Goal: Entertainment & Leisure: Browse casually

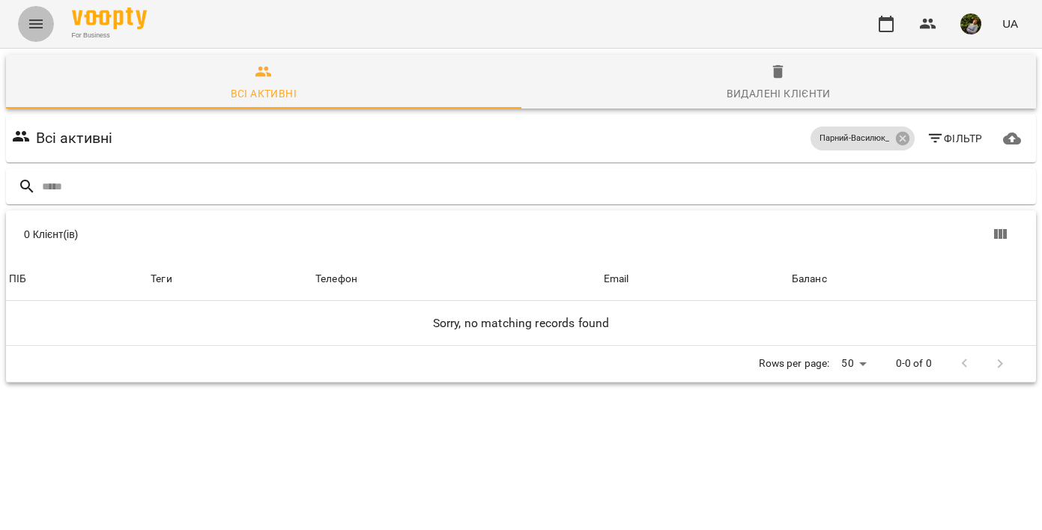
click at [37, 27] on icon "Menu" at bounding box center [35, 23] width 13 height 9
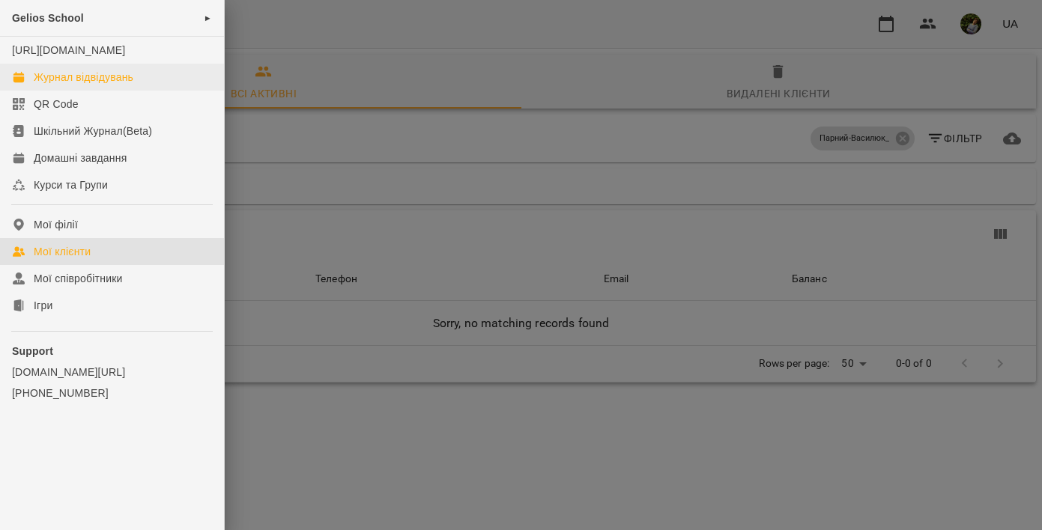
click at [81, 85] on div "Журнал відвідувань" at bounding box center [84, 77] width 100 height 15
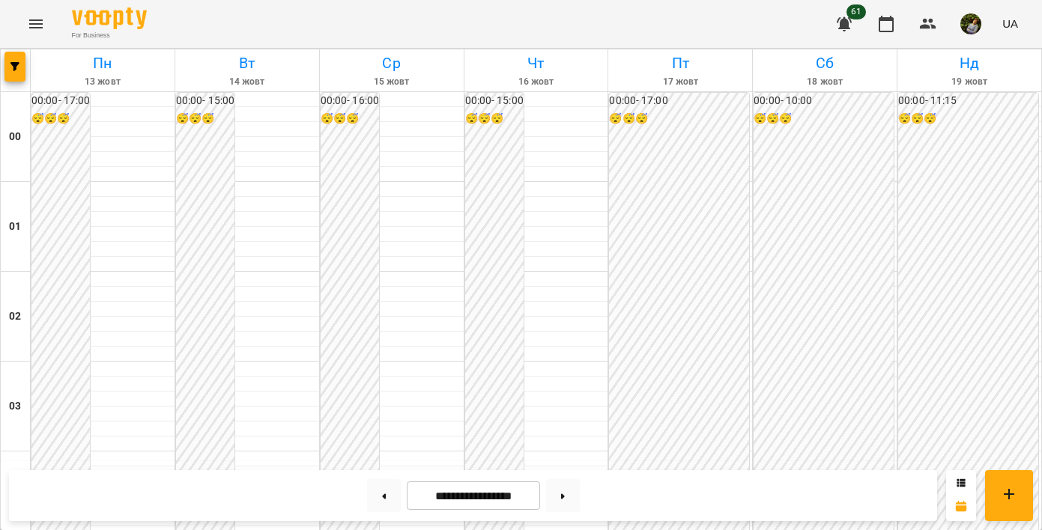
scroll to position [1422, 0]
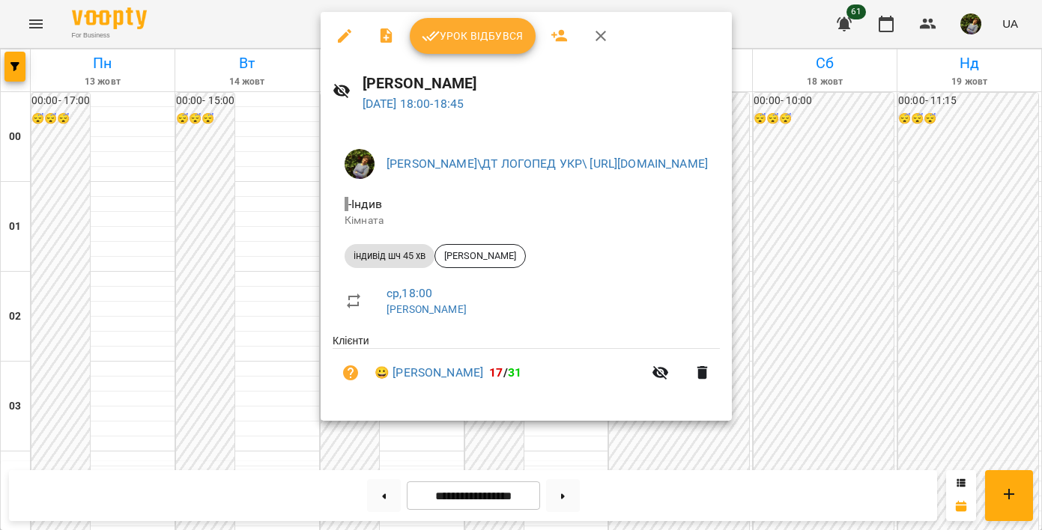
click at [115, 389] on div at bounding box center [521, 265] width 1042 height 530
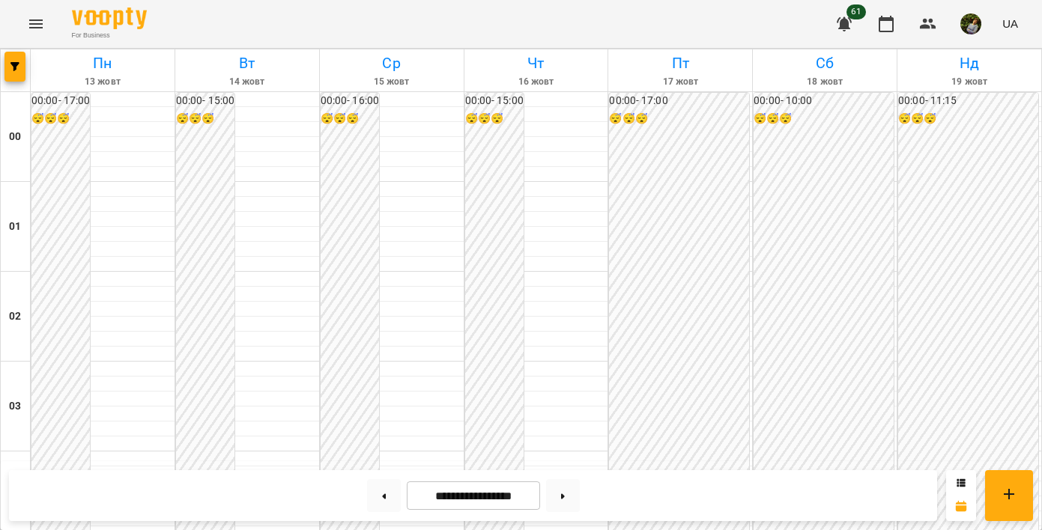
scroll to position [1566, 0]
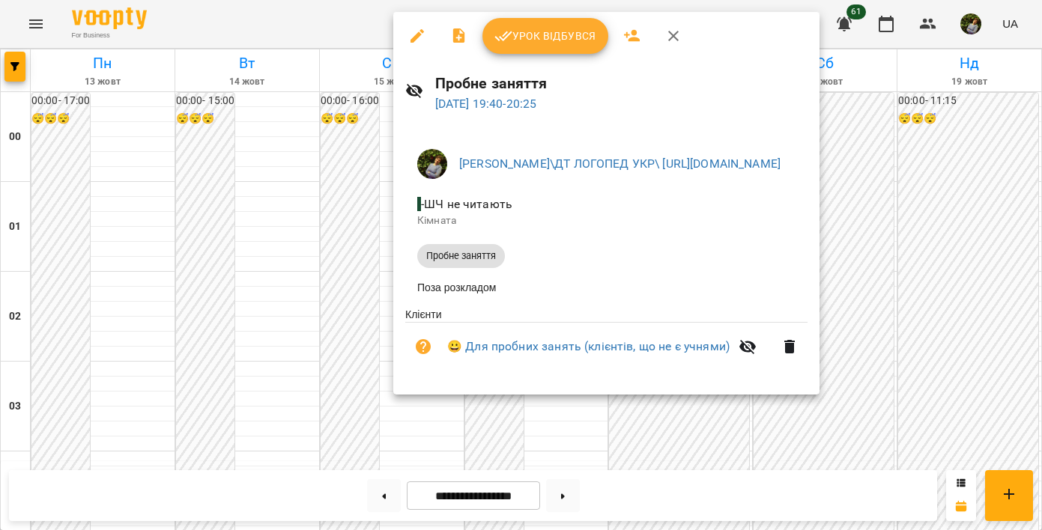
click at [698, 433] on div at bounding box center [521, 265] width 1042 height 530
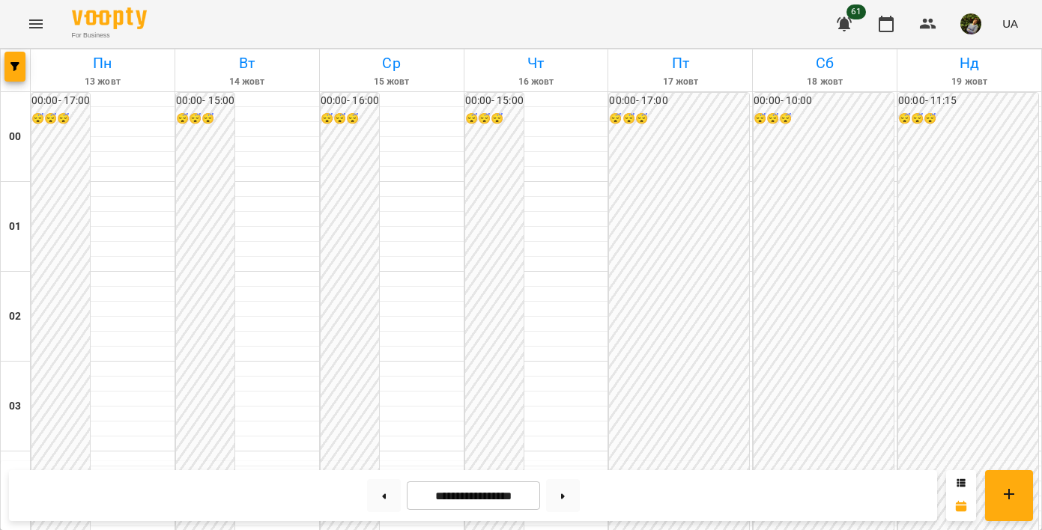
scroll to position [1457, 0]
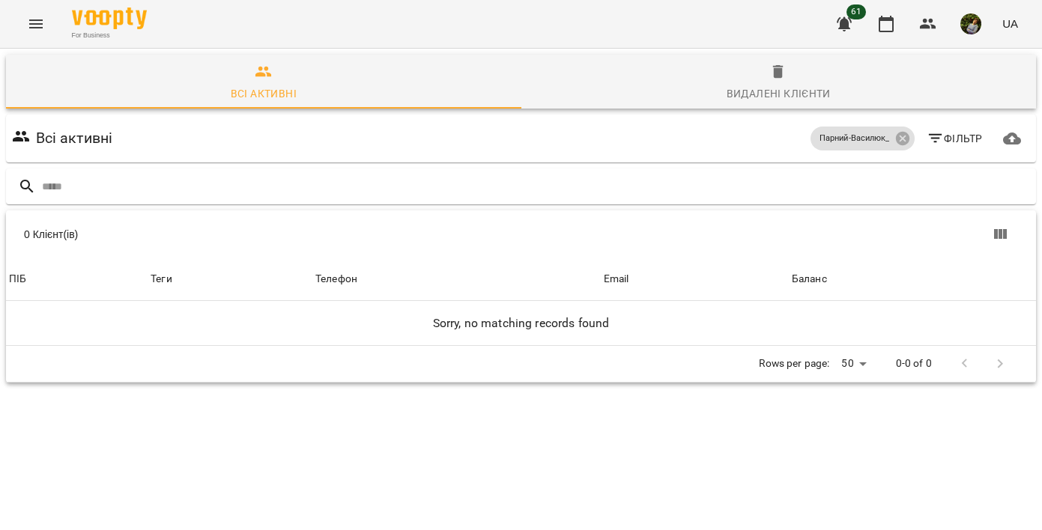
click at [31, 28] on icon "Menu" at bounding box center [36, 24] width 18 height 18
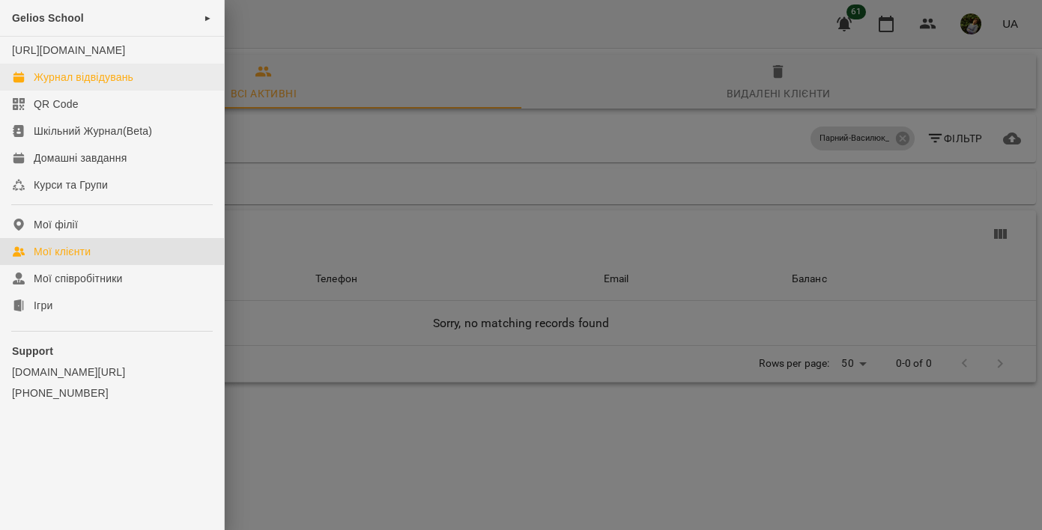
click at [67, 85] on div "Журнал відвідувань" at bounding box center [84, 77] width 100 height 15
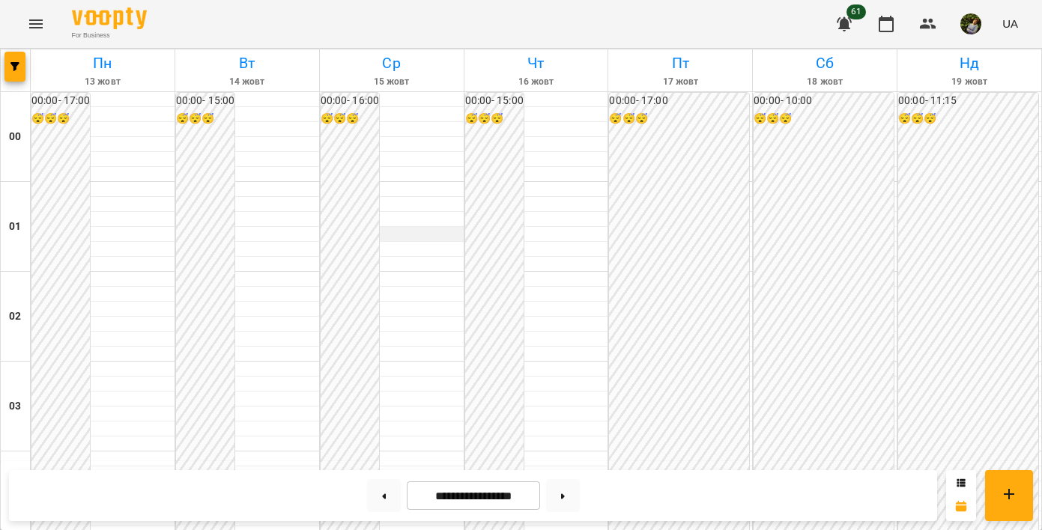
scroll to position [1624, 0]
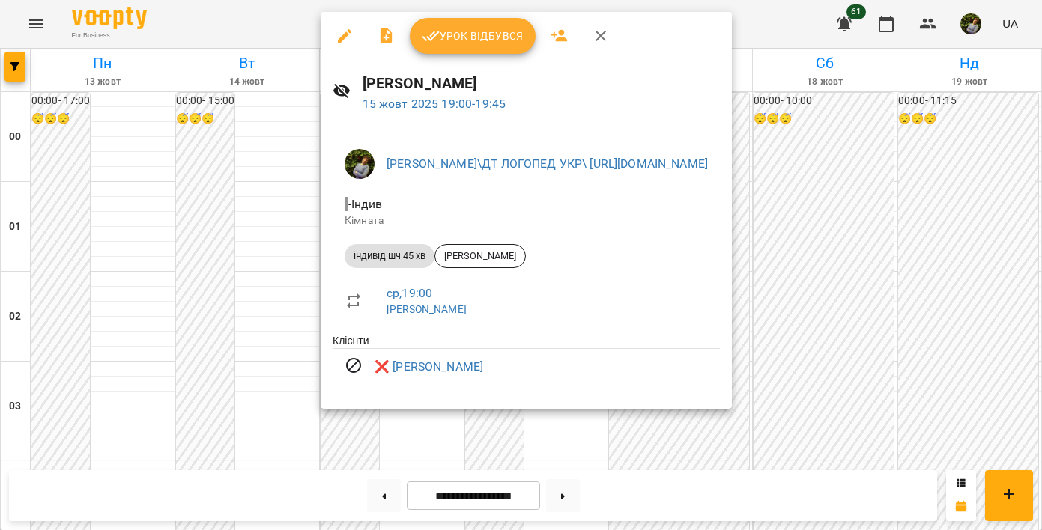
click at [57, 163] on div at bounding box center [521, 265] width 1042 height 530
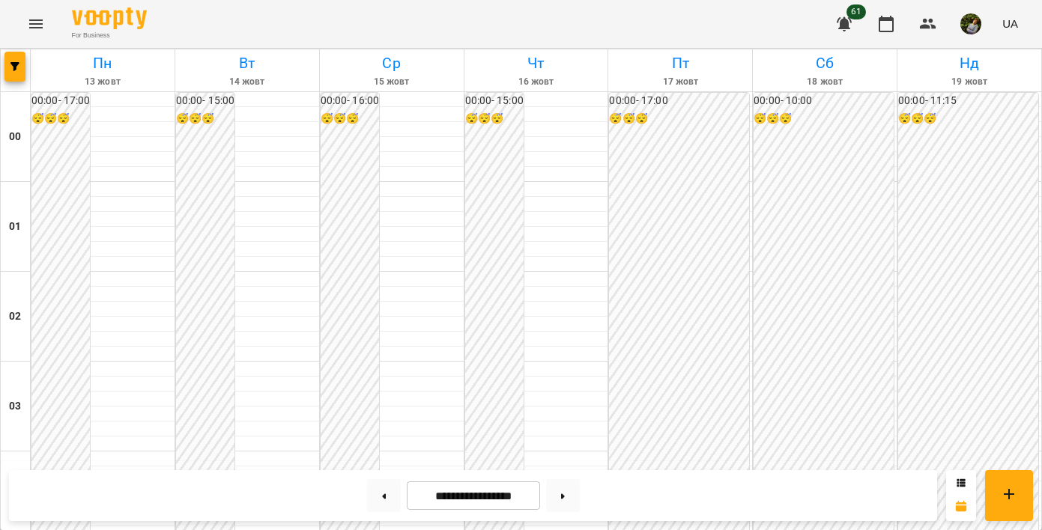
scroll to position [1630, 0]
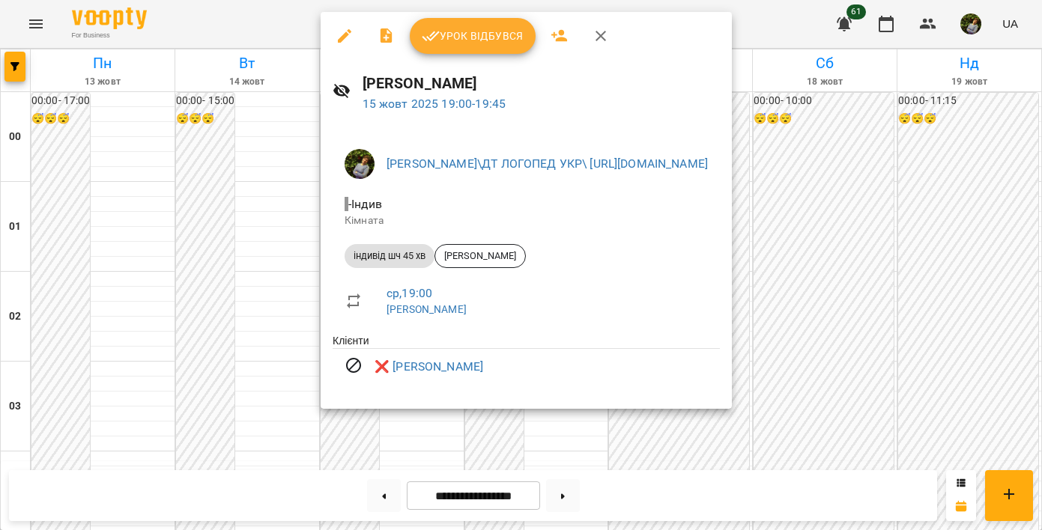
click at [53, 182] on div at bounding box center [521, 265] width 1042 height 530
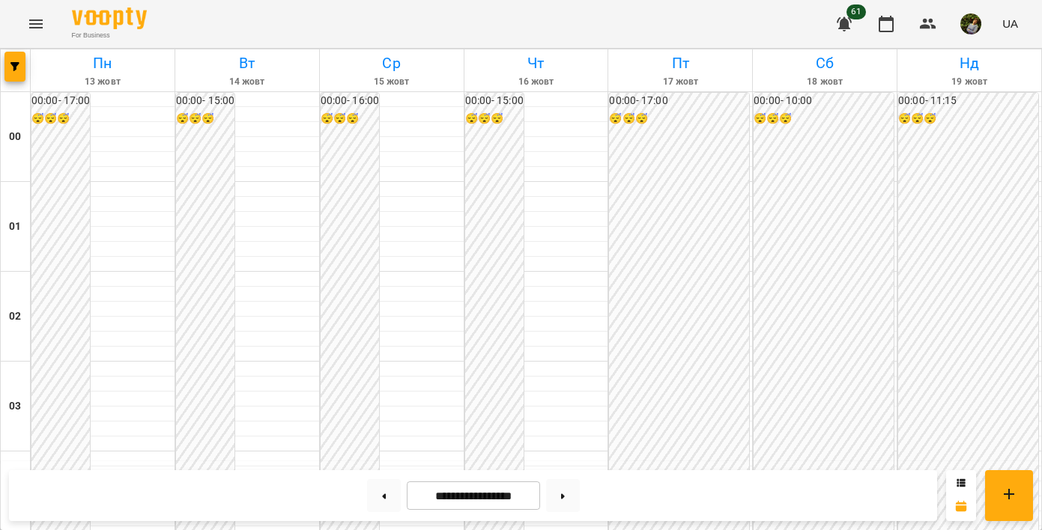
scroll to position [1334, 0]
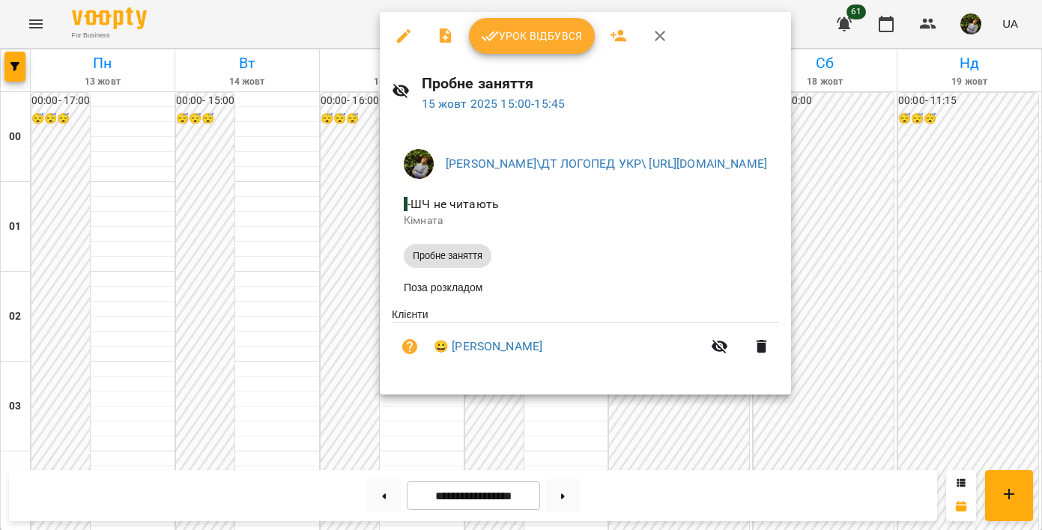
click at [335, 269] on div at bounding box center [521, 265] width 1042 height 530
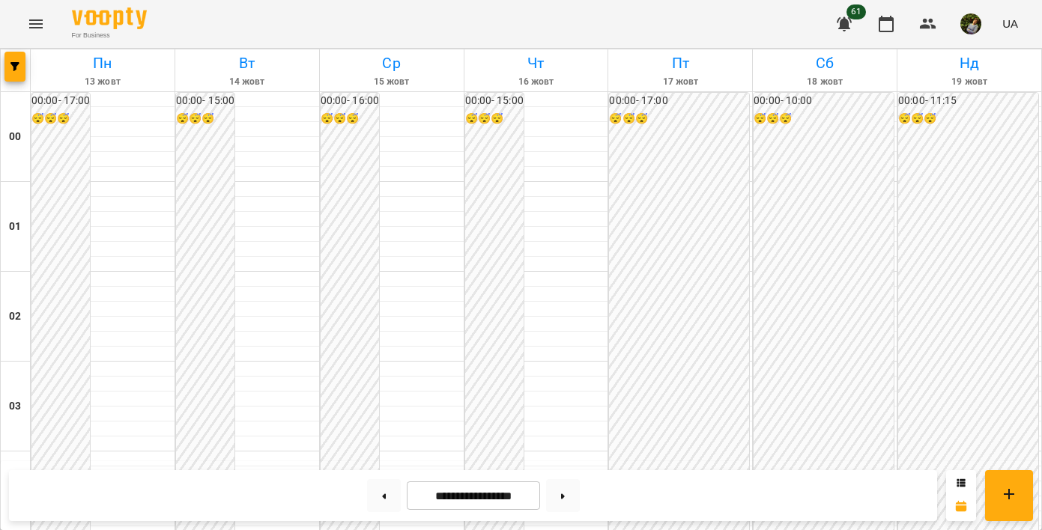
scroll to position [813, 0]
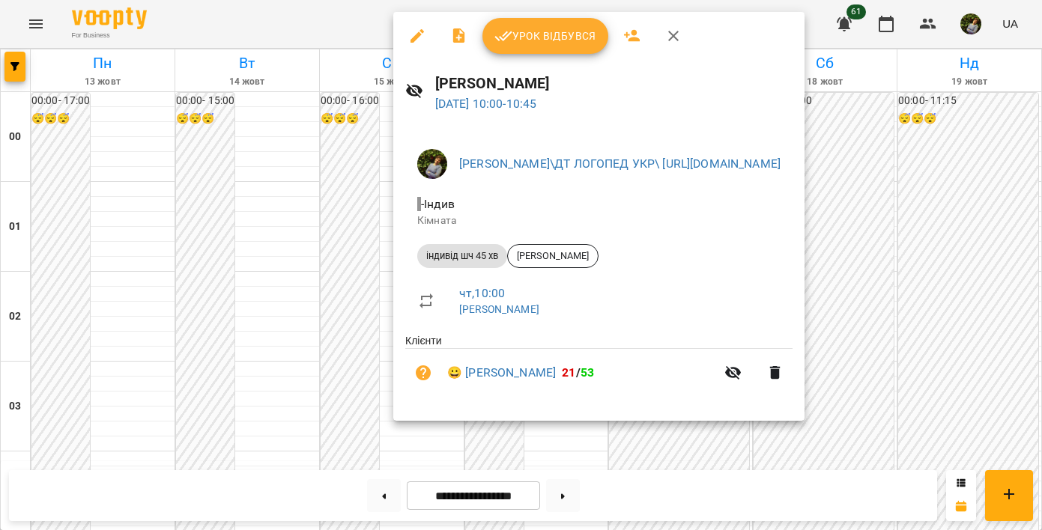
click at [263, 402] on div at bounding box center [521, 265] width 1042 height 530
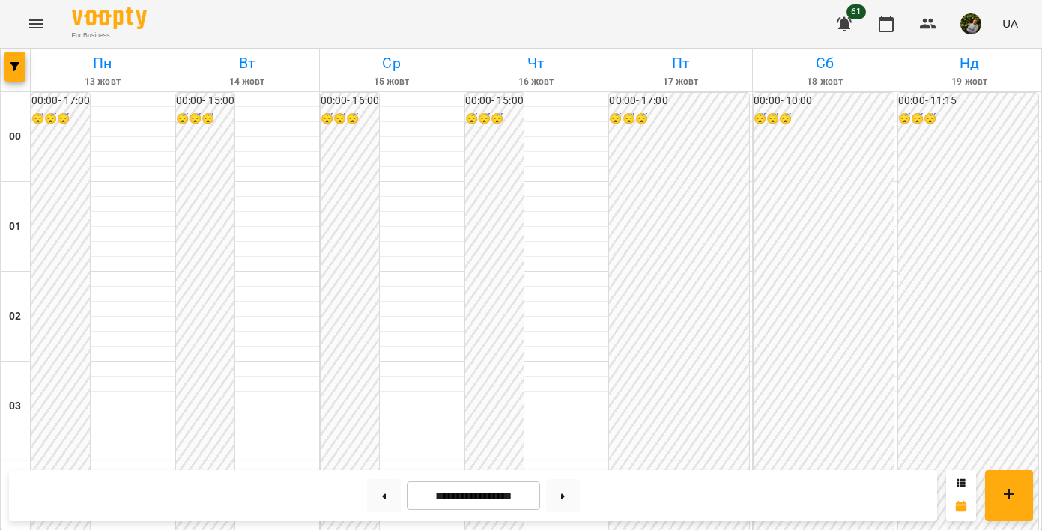
scroll to position [1538, 0]
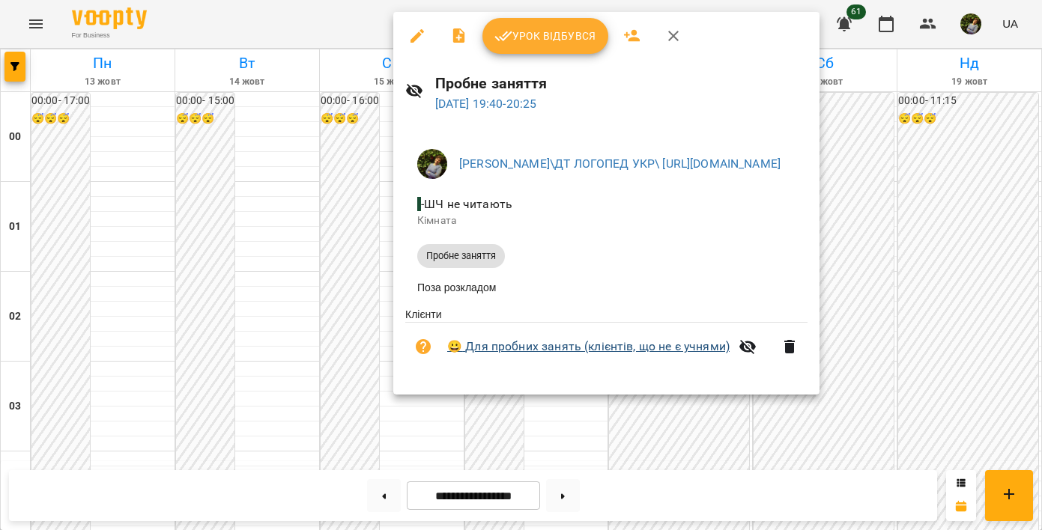
click at [538, 347] on link "😀 Для пробних занять (клієнтів, що не є учнями)" at bounding box center [588, 347] width 282 height 18
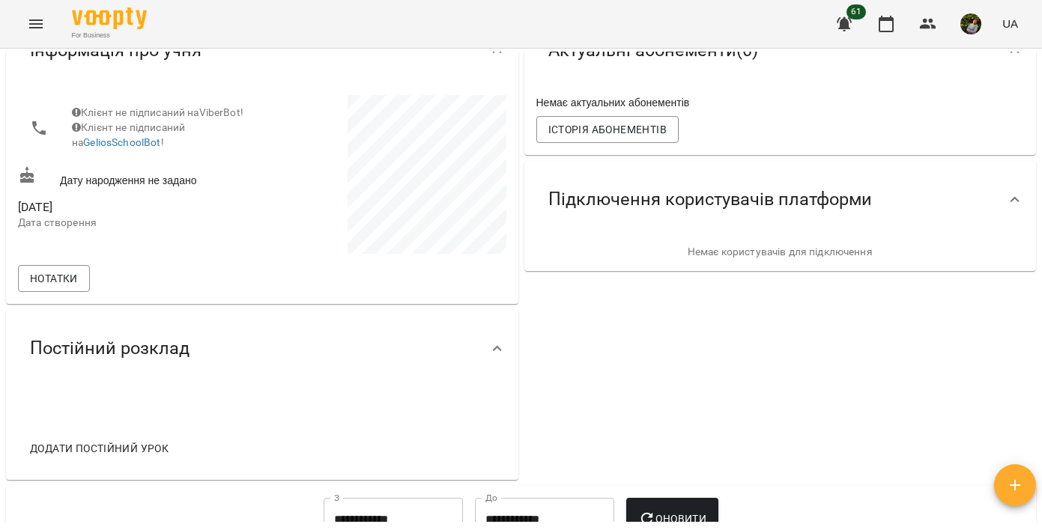
scroll to position [83, 0]
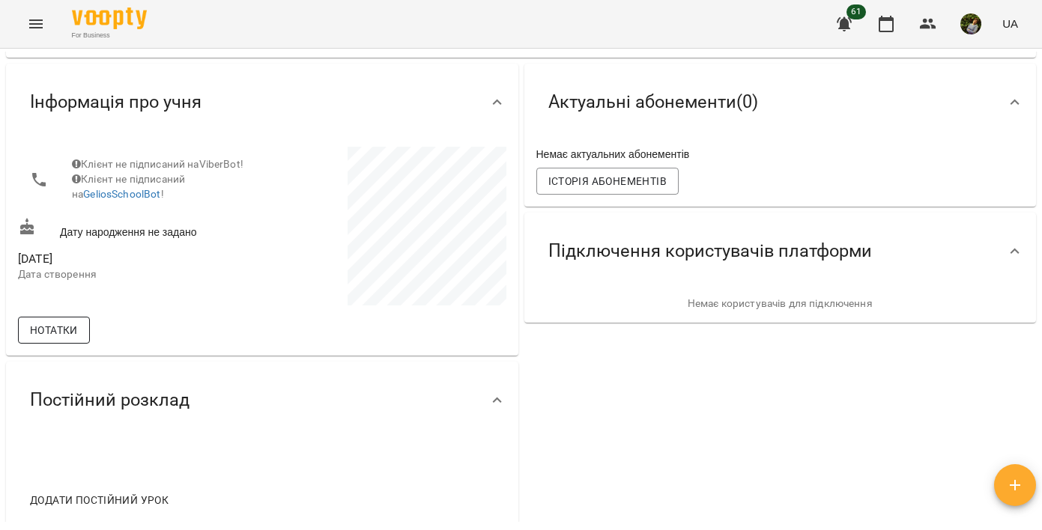
click at [56, 331] on span "Нотатки" at bounding box center [54, 330] width 48 height 18
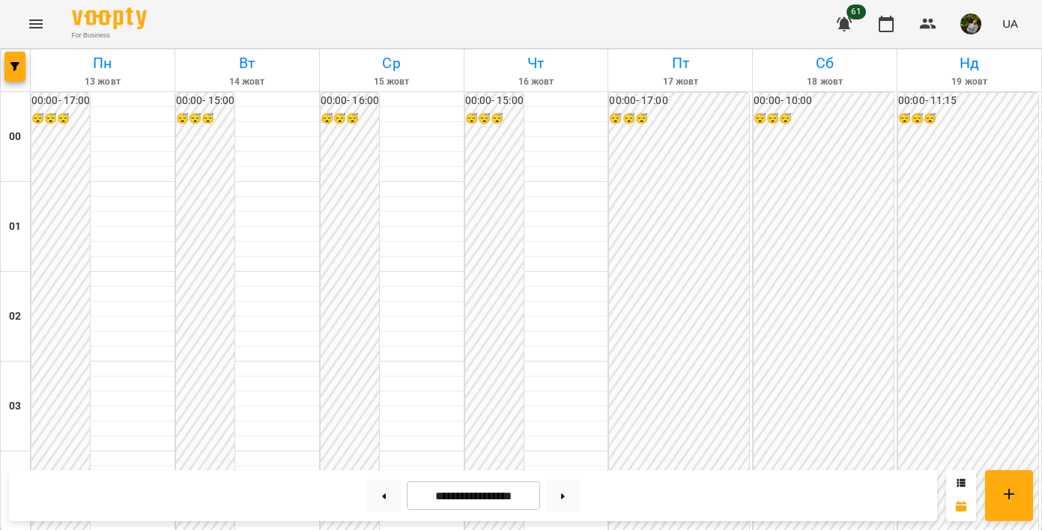
scroll to position [916, 0]
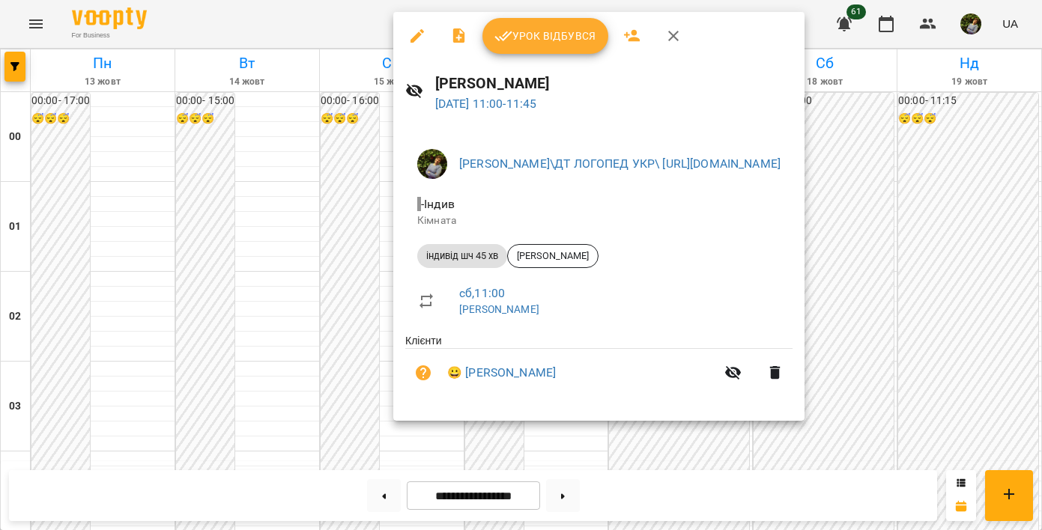
click at [593, 471] on div at bounding box center [521, 265] width 1042 height 530
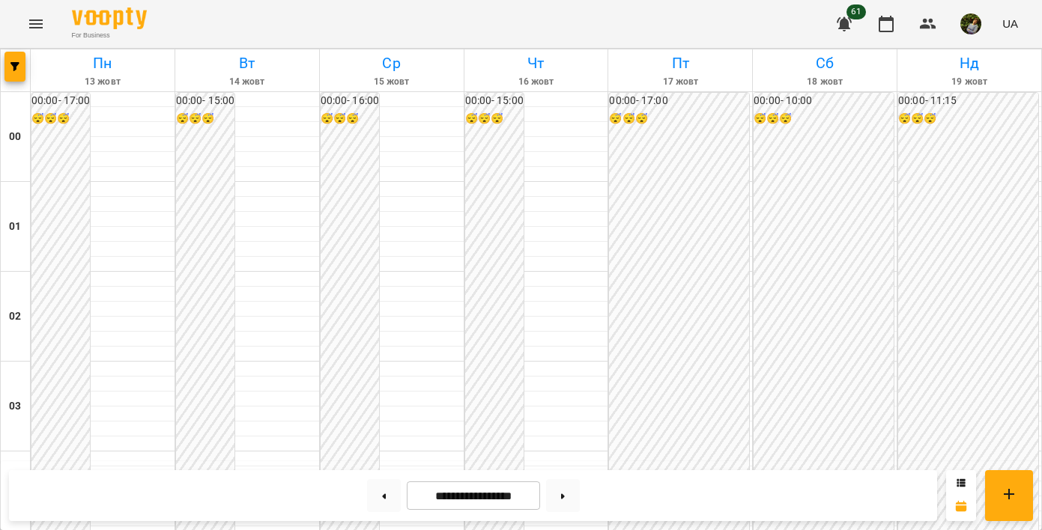
scroll to position [1540, 0]
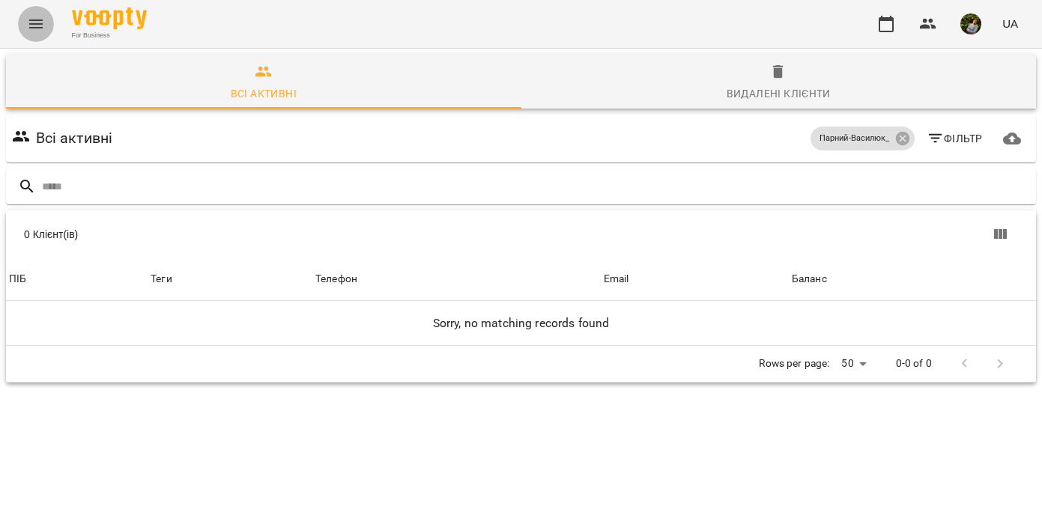
click at [36, 19] on icon "Menu" at bounding box center [36, 24] width 18 height 18
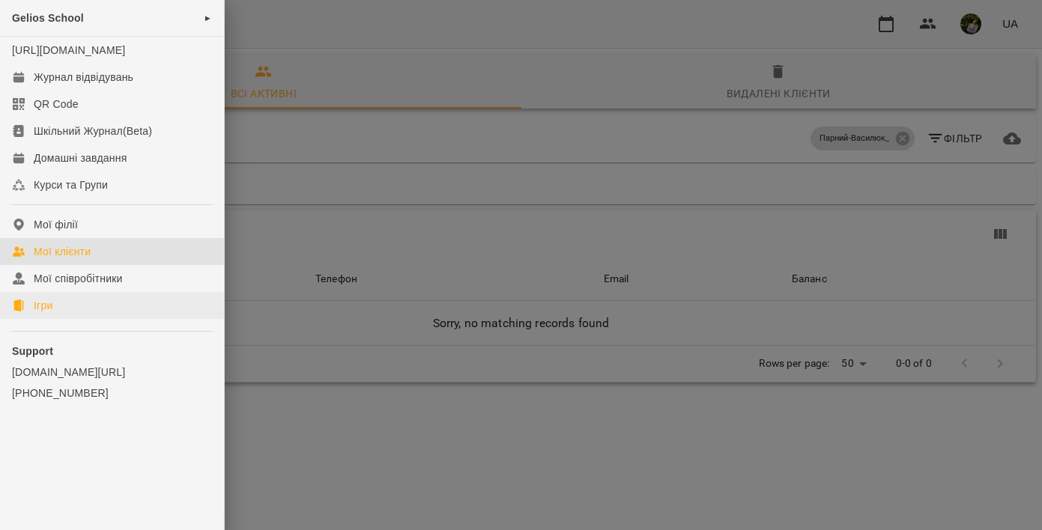
click at [51, 310] on link "Ігри" at bounding box center [112, 305] width 224 height 27
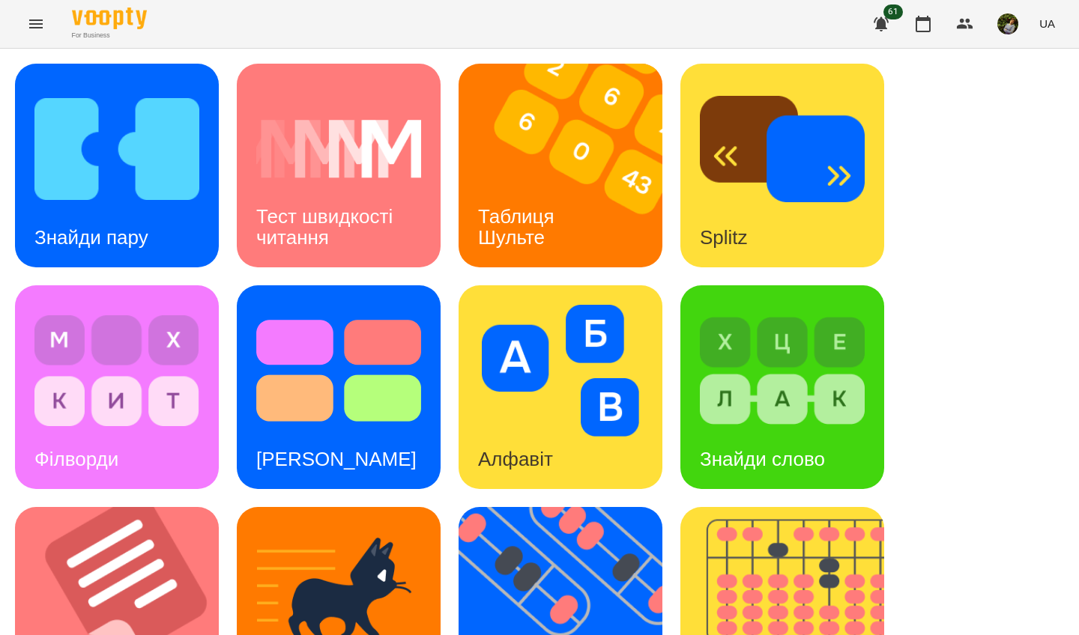
scroll to position [535, 0]
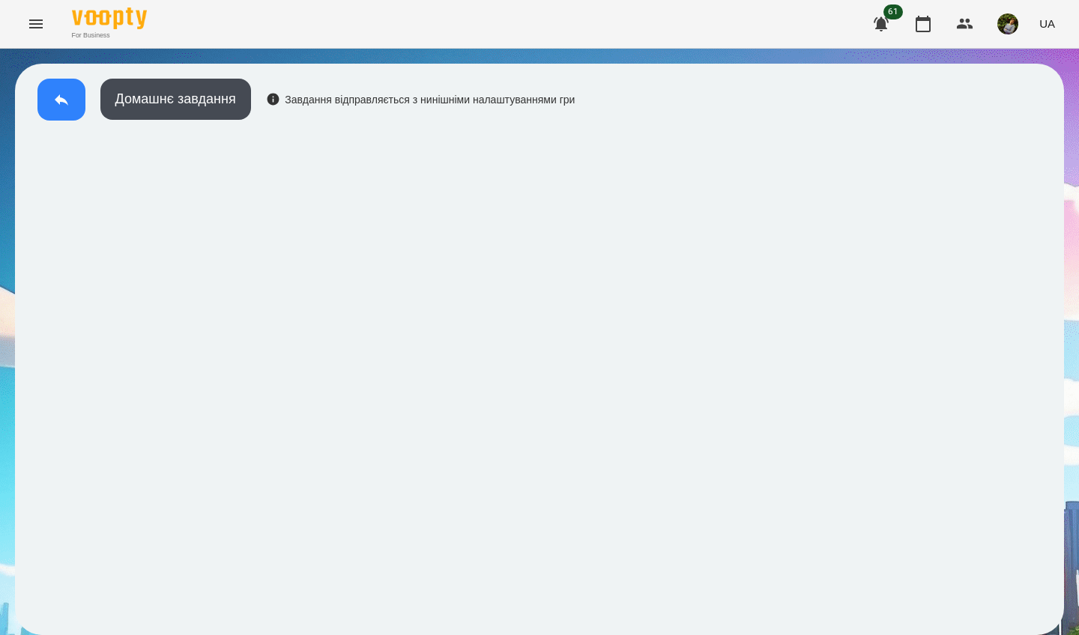
click at [69, 105] on icon at bounding box center [61, 100] width 18 height 18
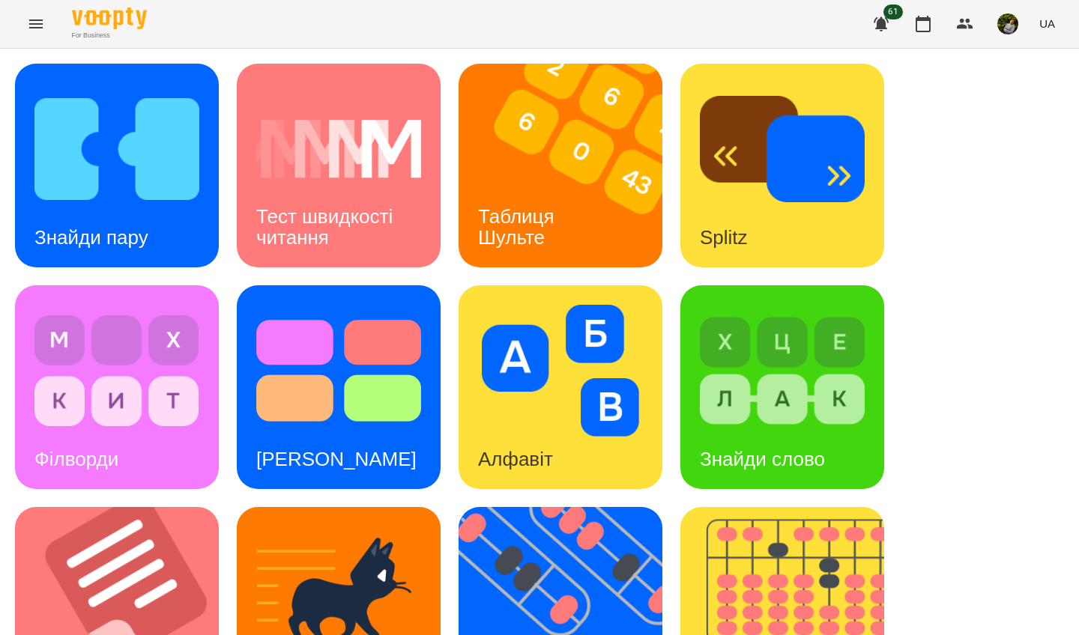
click at [199, 228] on div "Знайди пару" at bounding box center [117, 166] width 204 height 204
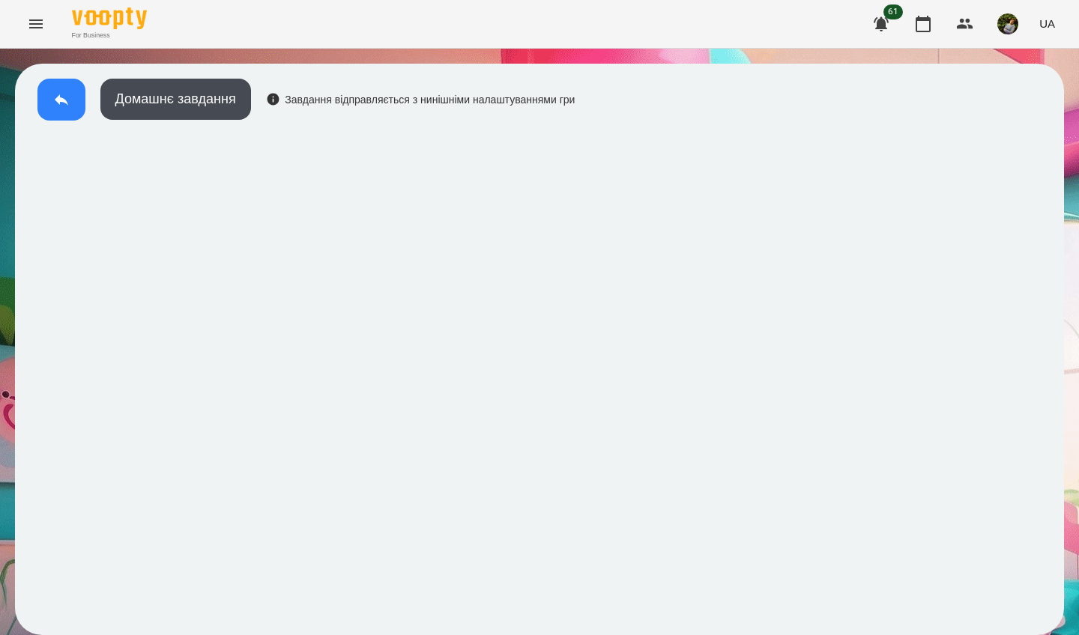
click at [60, 105] on icon at bounding box center [61, 100] width 18 height 18
